Goal: Information Seeking & Learning: Find specific fact

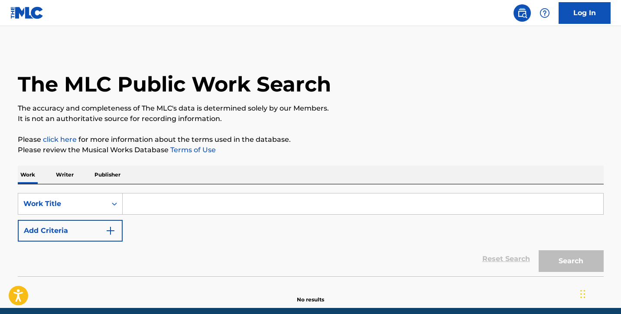
click at [108, 229] on img "Search Form" at bounding box center [110, 230] width 10 height 10
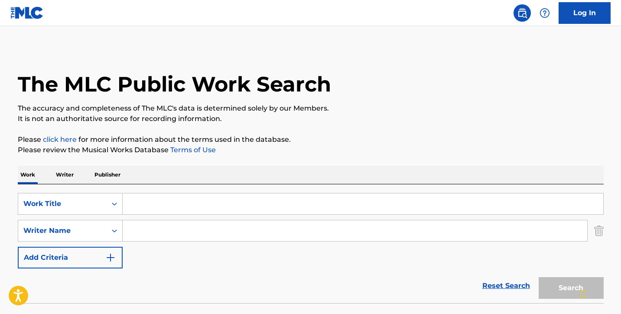
click at [132, 202] on input "Search Form" at bounding box center [363, 203] width 481 height 21
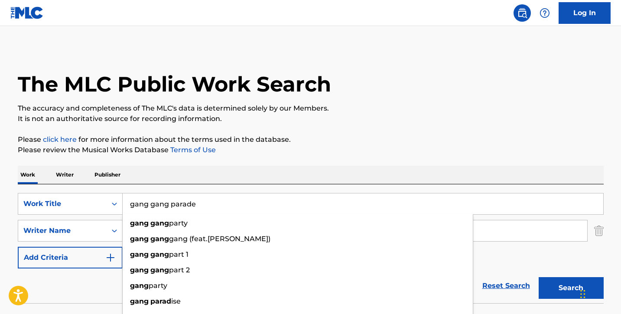
click at [571, 288] on button "Search" at bounding box center [571, 288] width 65 height 22
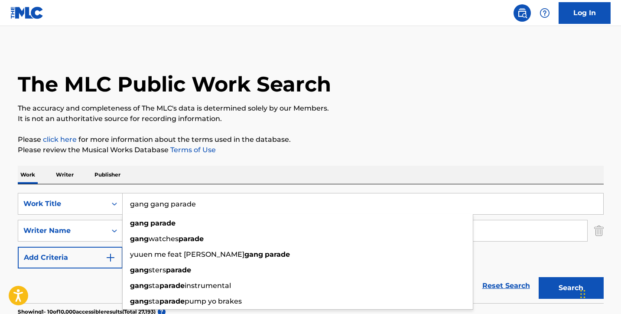
drag, startPoint x: 205, startPoint y: 201, endPoint x: 170, endPoint y: 202, distance: 34.7
click at [170, 202] on input "gang gang parade" at bounding box center [363, 203] width 481 height 21
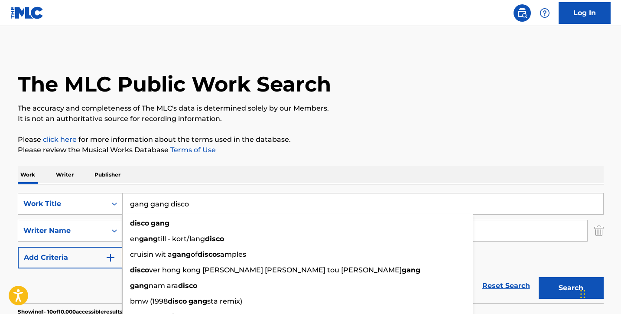
type input "gang gang disco"
click at [339, 145] on p "Please review the Musical Works Database Terms of Use" at bounding box center [311, 150] width 586 height 10
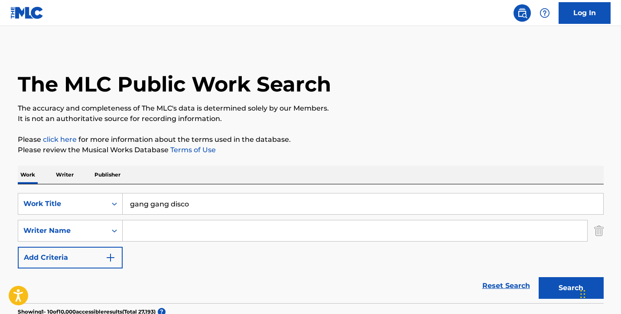
click at [553, 282] on button "Search" at bounding box center [571, 288] width 65 height 22
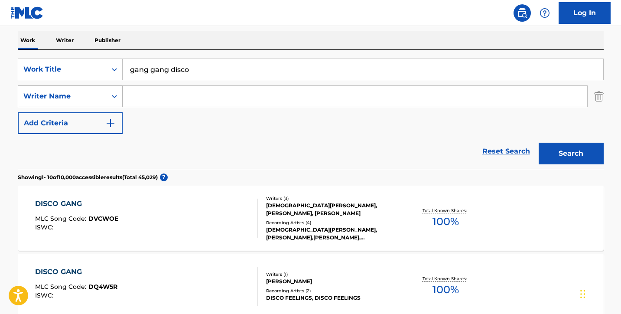
scroll to position [124, 0]
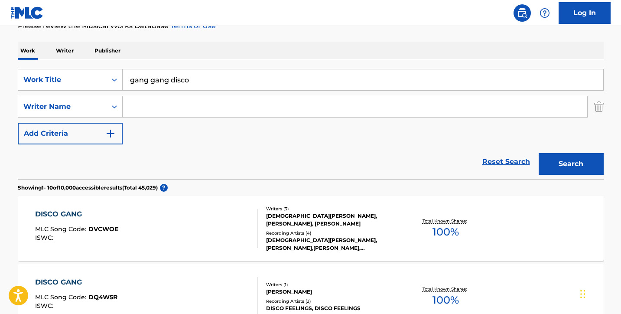
click at [62, 51] on p "Writer" at bounding box center [64, 51] width 23 height 18
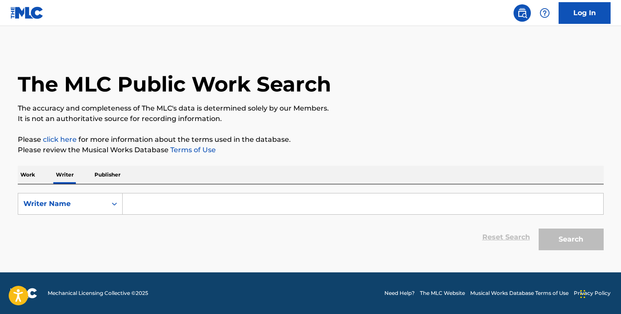
click at [146, 208] on input "Search Form" at bounding box center [363, 203] width 481 height 21
paste input "[PERSON_NAME]"
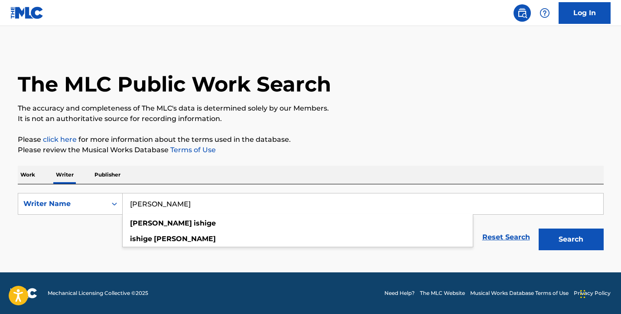
type input "[PERSON_NAME]"
click at [581, 232] on button "Search" at bounding box center [571, 239] width 65 height 22
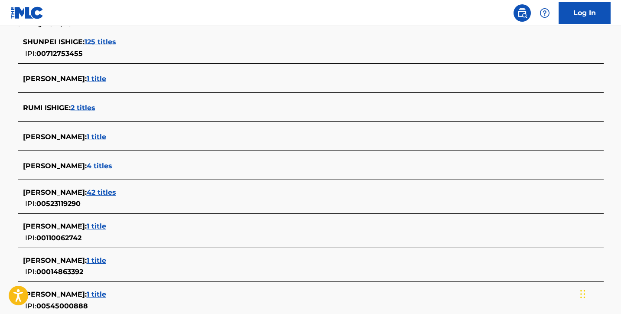
scroll to position [241, 0]
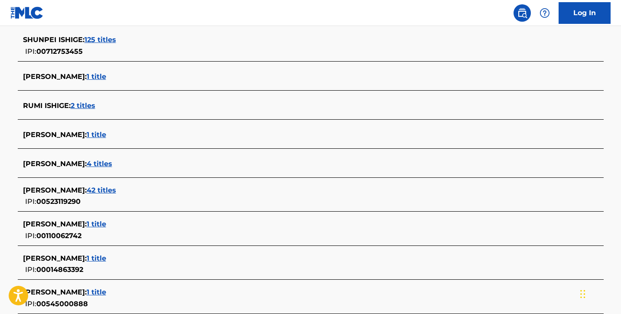
click at [91, 186] on span "42 titles" at bounding box center [101, 190] width 29 height 8
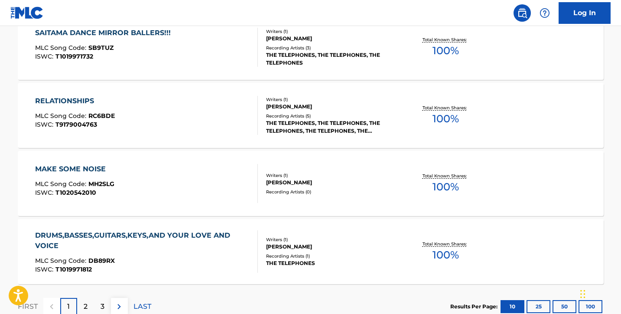
scroll to position [688, 0]
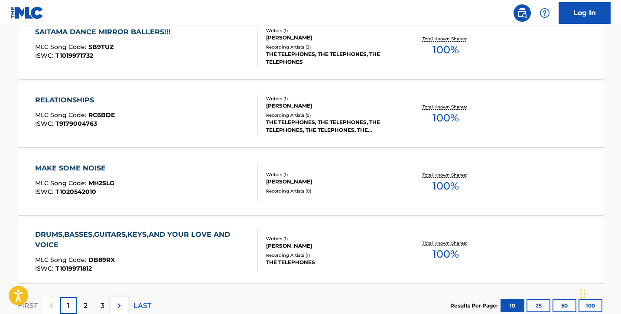
click at [179, 259] on div "MLC Song Code : DB89RX" at bounding box center [142, 261] width 215 height 9
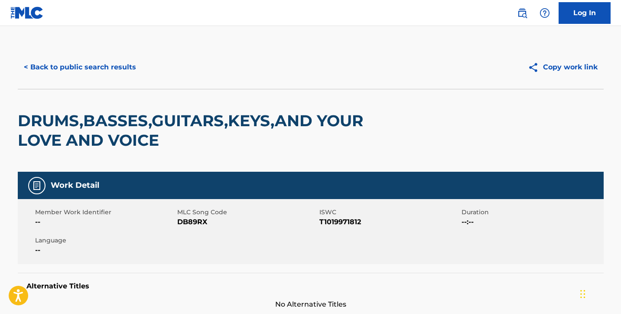
click at [93, 69] on button "< Back to public search results" at bounding box center [80, 67] width 124 height 22
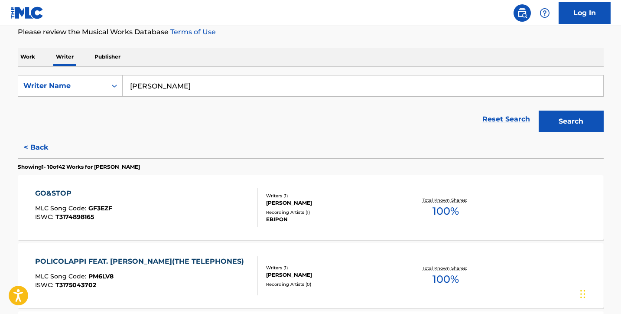
scroll to position [141, 0]
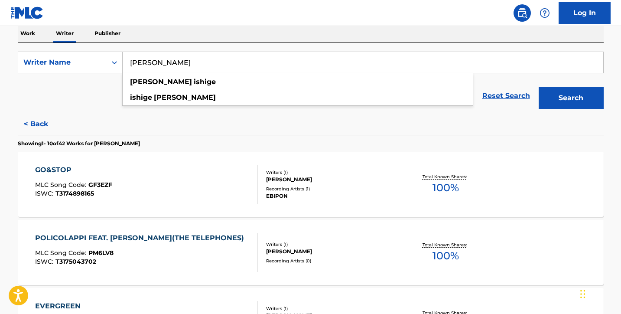
drag, startPoint x: 178, startPoint y: 62, endPoint x: 130, endPoint y: 62, distance: 48.1
click at [130, 62] on input "[PERSON_NAME]" at bounding box center [363, 62] width 481 height 21
click at [193, 165] on div "GO&STOP MLC Song Code : GF3EZF ISWC : T3174898165" at bounding box center [146, 184] width 223 height 39
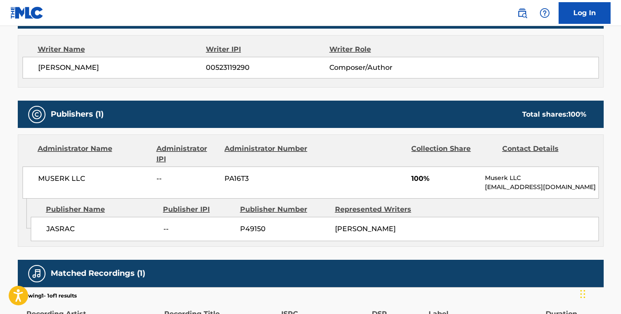
scroll to position [305, 0]
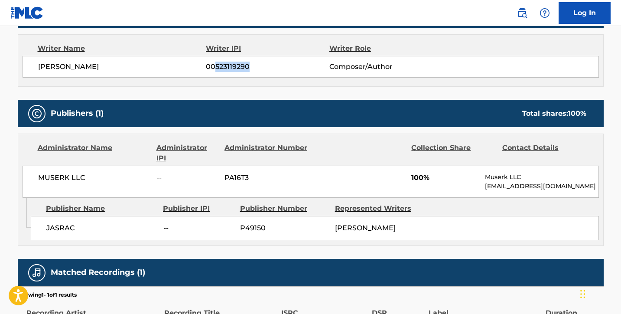
drag, startPoint x: 254, startPoint y: 68, endPoint x: 216, endPoint y: 64, distance: 38.4
click at [216, 64] on span "00523119290" at bounding box center [267, 67] width 123 height 10
copy span "523119290"
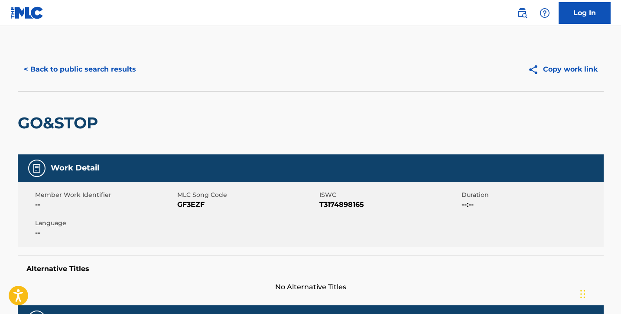
scroll to position [0, 0]
click at [121, 68] on button "< Back to public search results" at bounding box center [80, 70] width 124 height 22
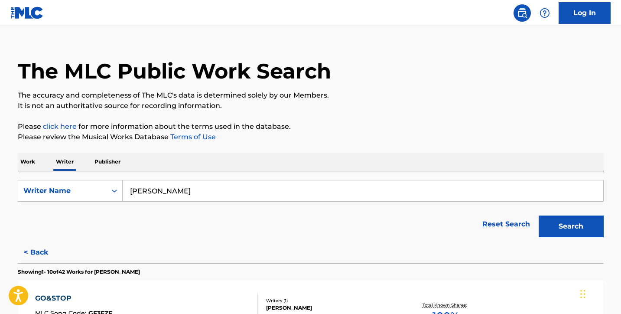
click at [23, 169] on p "Work" at bounding box center [28, 162] width 20 height 18
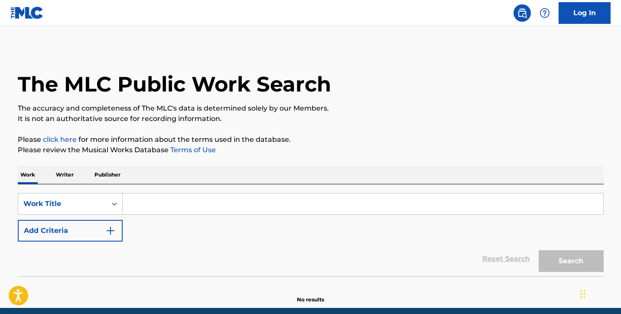
click at [160, 208] on input "Search Form" at bounding box center [363, 203] width 481 height 21
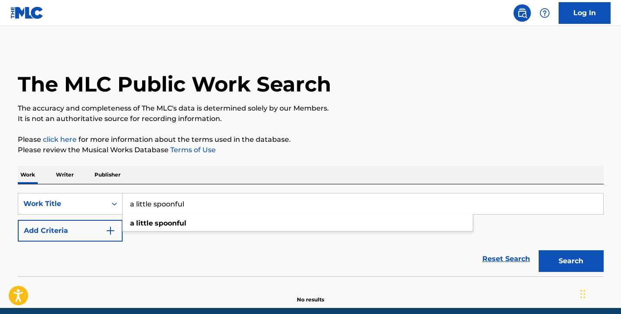
type input "a little spoonful"
click at [560, 261] on button "Search" at bounding box center [571, 261] width 65 height 22
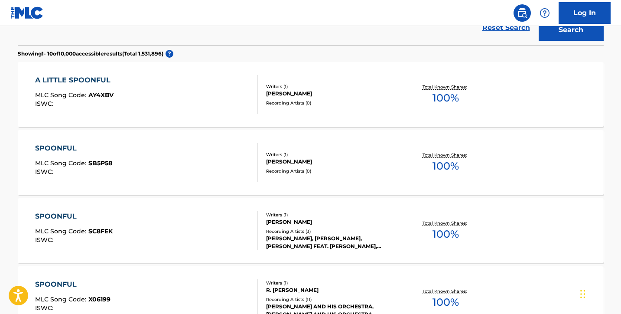
scroll to position [223, 0]
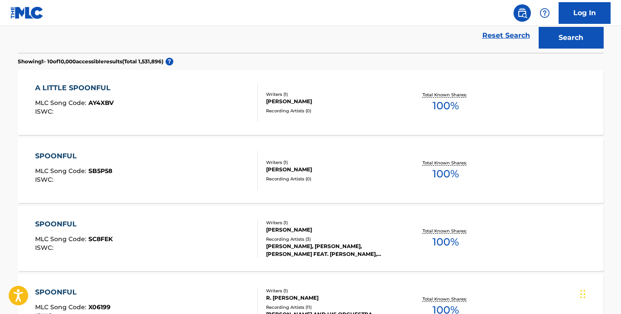
click at [221, 109] on div "A LITTLE SPOONFUL MLC Song Code : AY4XBV ISWC :" at bounding box center [146, 102] width 223 height 39
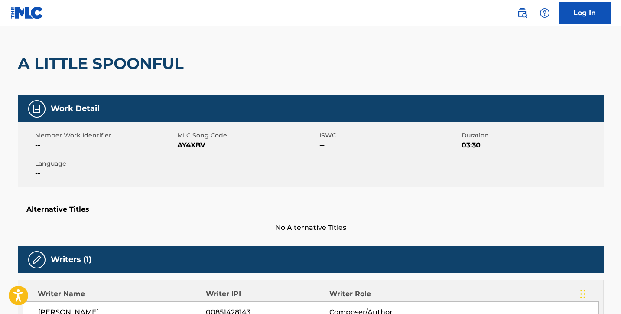
scroll to position [50, 0]
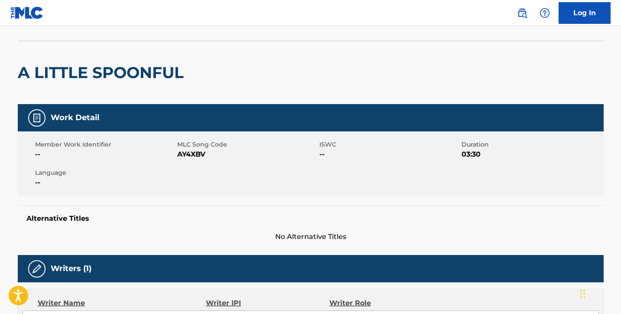
click at [194, 152] on span "AY4XBV" at bounding box center [247, 154] width 140 height 10
copy span "AY4XBV"
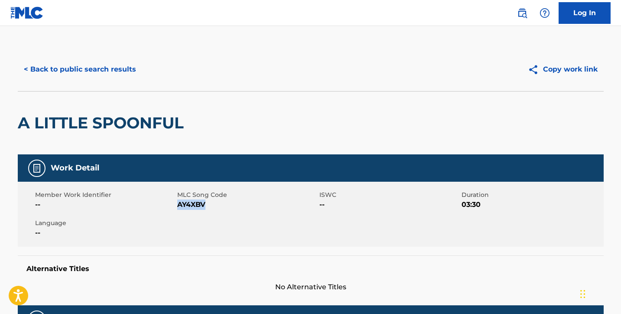
click at [112, 63] on button "< Back to public search results" at bounding box center [80, 70] width 124 height 22
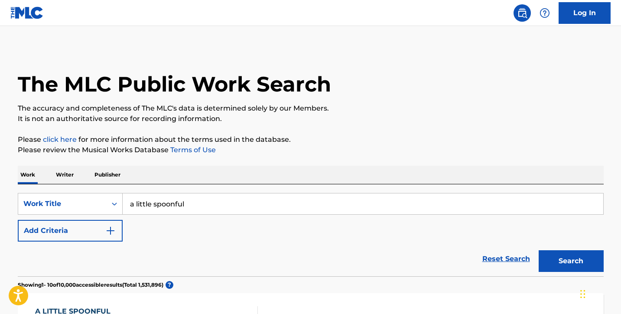
drag, startPoint x: 188, startPoint y: 204, endPoint x: 74, endPoint y: 176, distance: 117.8
paste input "Mou [PERSON_NAME]"
type input "Mou [PERSON_NAME]"
click at [561, 260] on button "Search" at bounding box center [571, 261] width 65 height 22
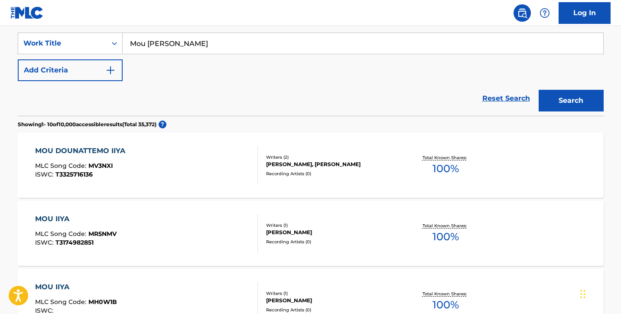
scroll to position [173, 0]
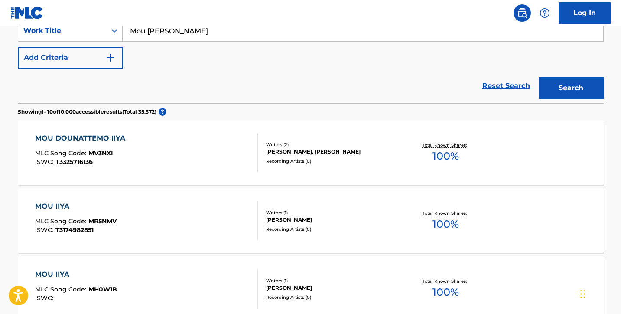
click at [216, 143] on div "MOU DOUNATTEMO IIYA MLC Song Code : MV3NXI ISWC : T3325716136" at bounding box center [146, 152] width 223 height 39
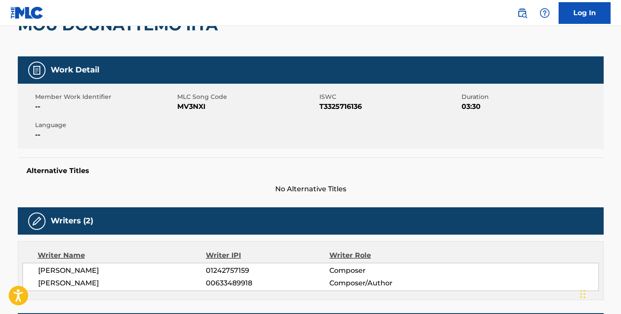
scroll to position [78, 0]
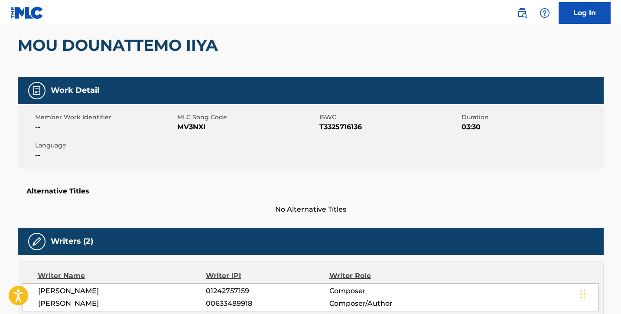
click at [196, 124] on span "MV3NXI" at bounding box center [247, 127] width 140 height 10
copy span "MV3NXI"
click at [18, 0] on link at bounding box center [26, 13] width 33 height 26
